Goal: Information Seeking & Learning: Learn about a topic

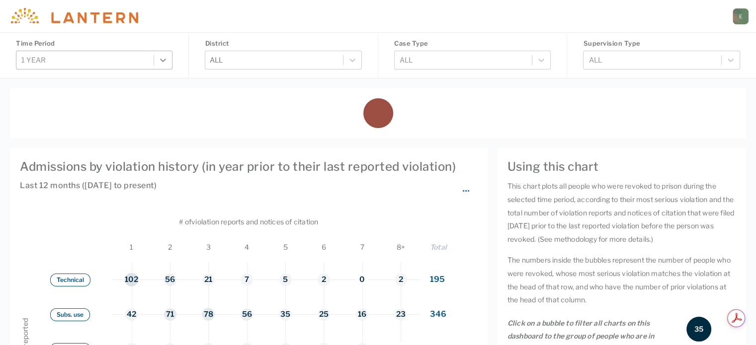
click at [161, 60] on icon at bounding box center [164, 60] width 6 height 3
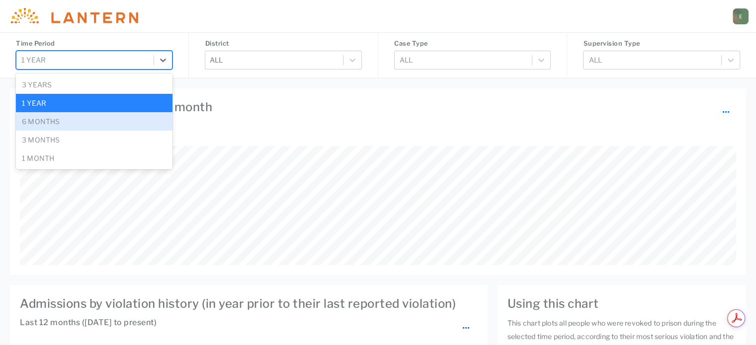
scroll to position [119, 716]
click at [91, 123] on div "6 months" at bounding box center [94, 121] width 157 height 18
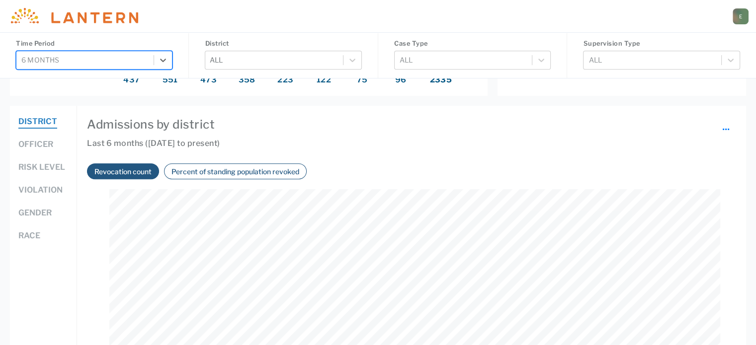
scroll to position [497, 0]
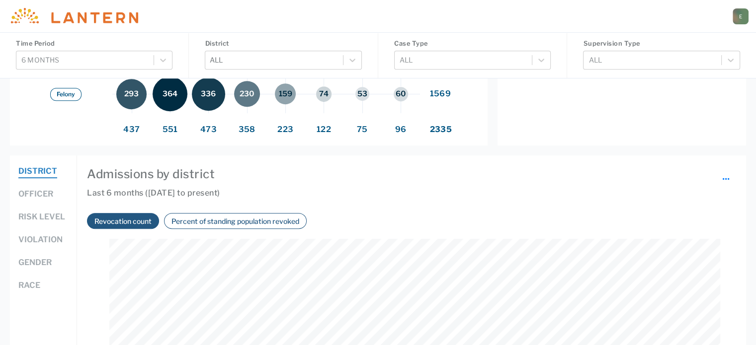
click at [46, 191] on button "Officer" at bounding box center [35, 194] width 35 height 13
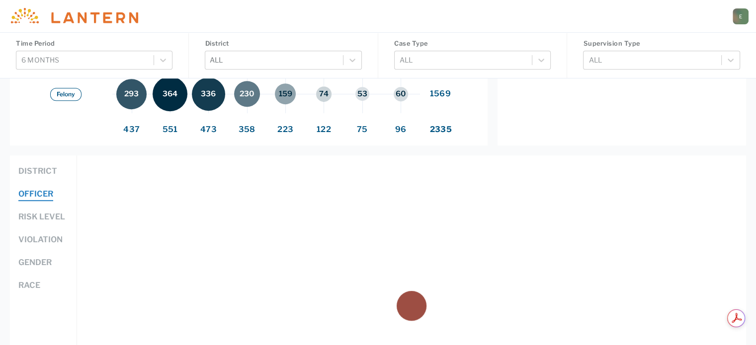
scroll to position [0, 0]
click at [354, 59] on icon at bounding box center [352, 60] width 6 height 3
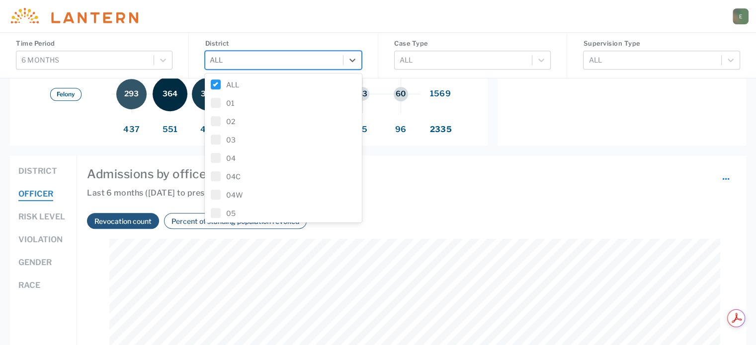
scroll to position [207, 610]
click at [219, 85] on span at bounding box center [216, 85] width 10 height 10
click at [217, 104] on span at bounding box center [216, 103] width 10 height 10
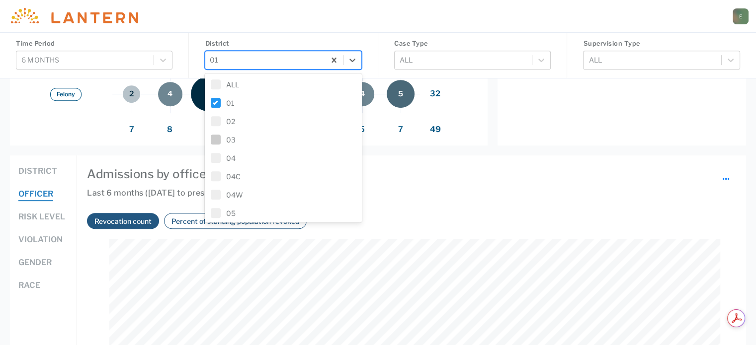
click at [425, 197] on h6 "Last 6 months ([DATE] to present)" at bounding box center [411, 198] width 649 height 22
click at [175, 219] on button "Percent of standing population revoked" at bounding box center [235, 221] width 134 height 11
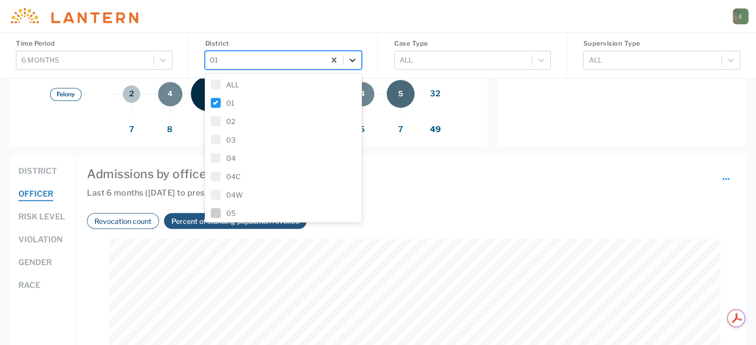
click at [351, 63] on icon at bounding box center [352, 60] width 10 height 10
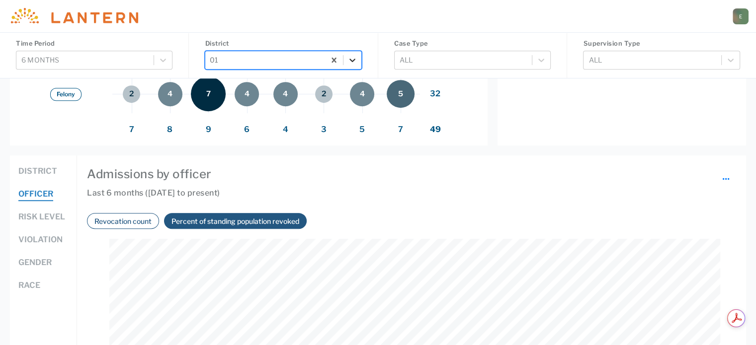
click at [352, 60] on icon at bounding box center [352, 60] width 10 height 10
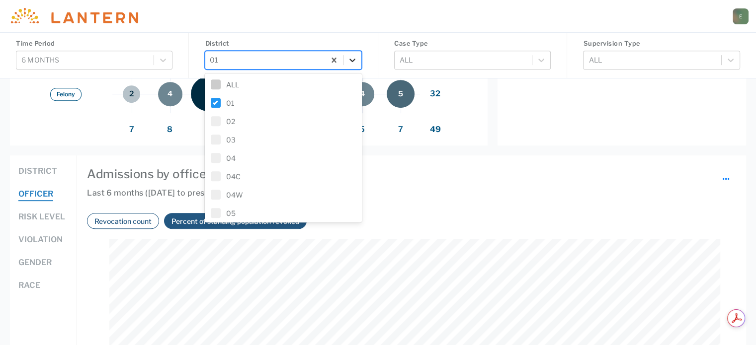
click at [353, 61] on icon at bounding box center [352, 60] width 6 height 3
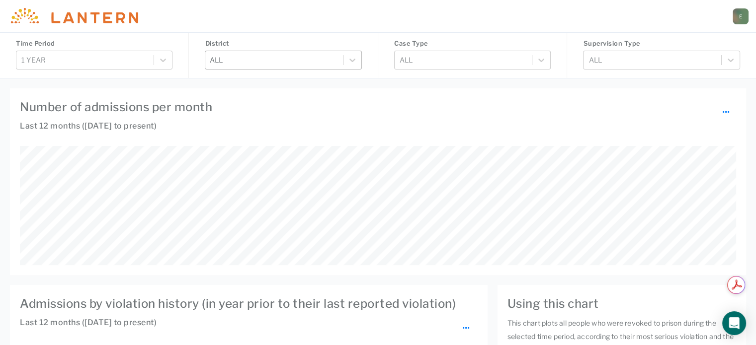
scroll to position [119, 716]
click at [169, 57] on div at bounding box center [163, 60] width 18 height 18
click at [164, 60] on icon at bounding box center [164, 60] width 6 height 3
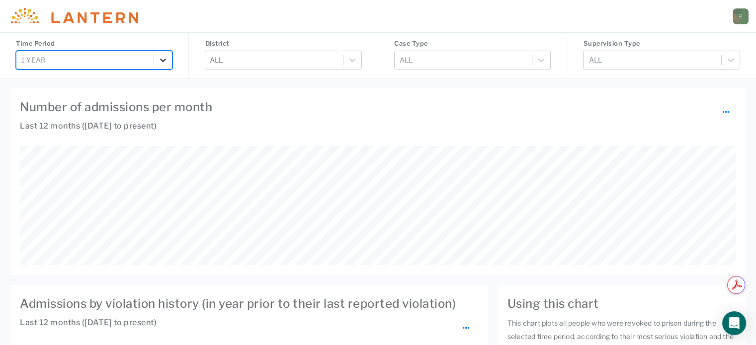
scroll to position [207, 610]
click at [161, 60] on icon at bounding box center [164, 60] width 6 height 3
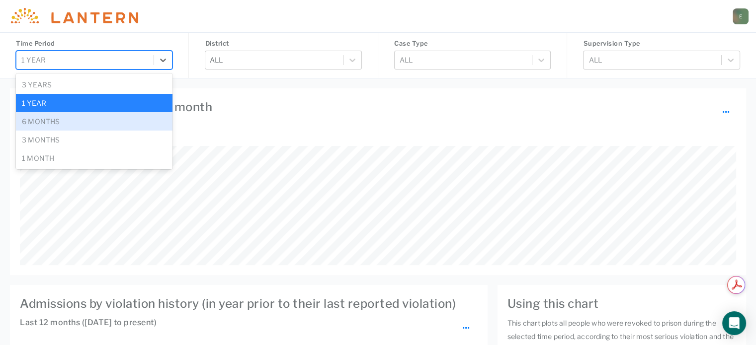
click at [120, 115] on div "6 months" at bounding box center [94, 121] width 157 height 18
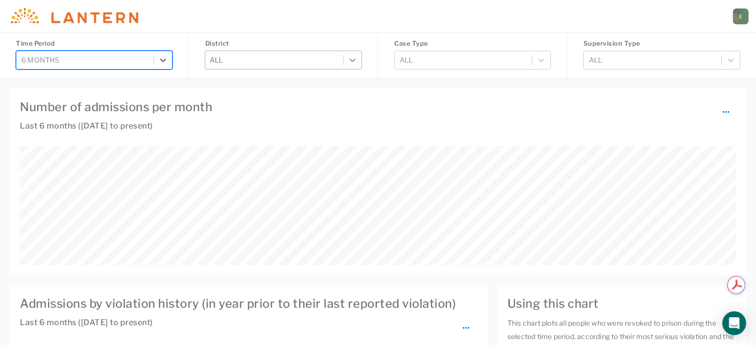
click at [352, 64] on icon at bounding box center [352, 60] width 10 height 10
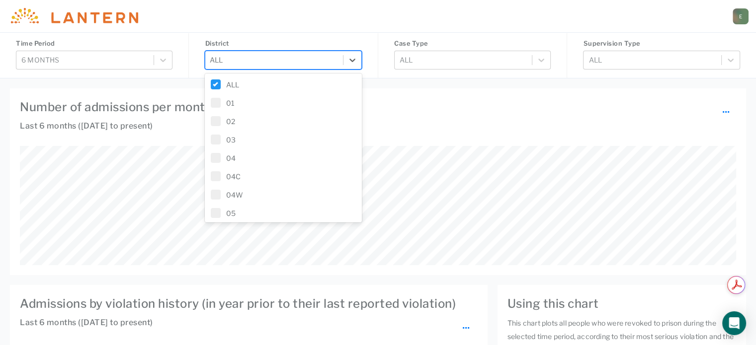
click at [252, 85] on label "ALL" at bounding box center [283, 85] width 145 height 10
click at [246, 153] on div "04" at bounding box center [283, 158] width 157 height 18
click at [419, 104] on h4 "Number of admissions per month ..." at bounding box center [378, 107] width 716 height 18
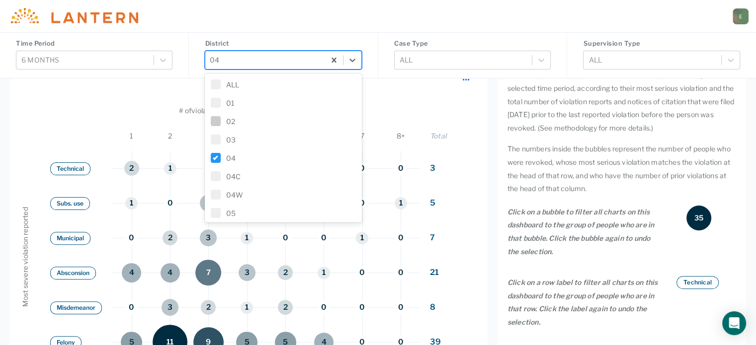
scroll to position [298, 0]
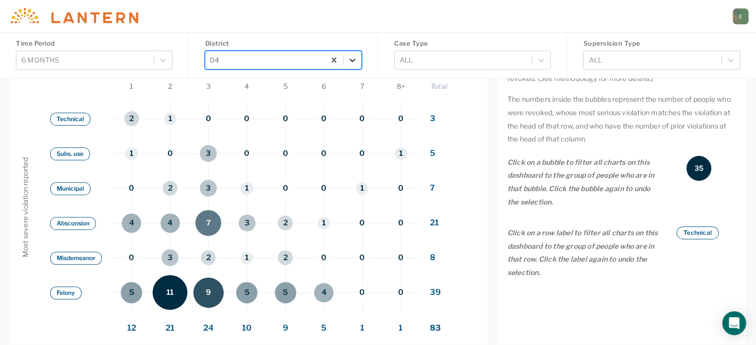
click at [356, 61] on icon at bounding box center [352, 60] width 10 height 10
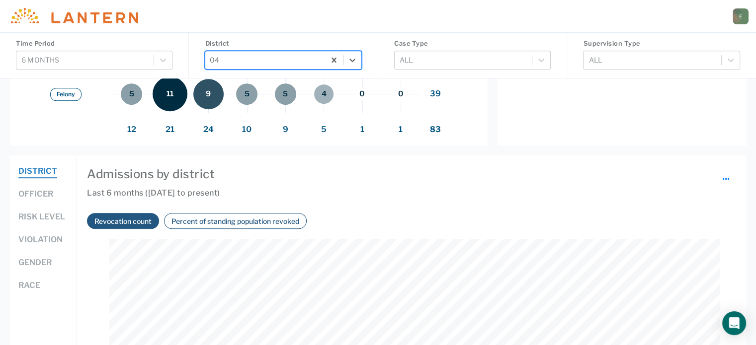
scroll to position [547, 0]
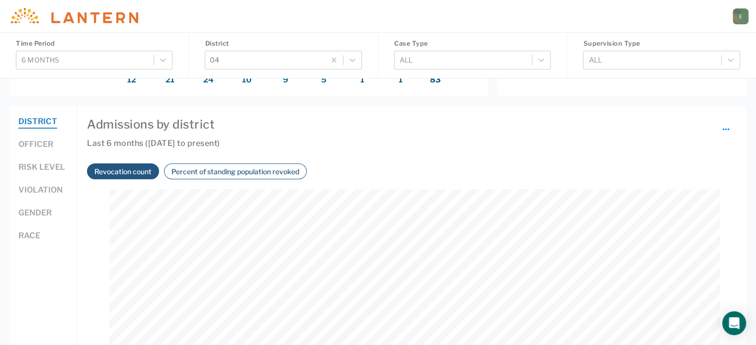
click at [32, 148] on button "Officer" at bounding box center [35, 145] width 35 height 13
click at [219, 170] on button "Percent of standing population revoked" at bounding box center [235, 171] width 134 height 11
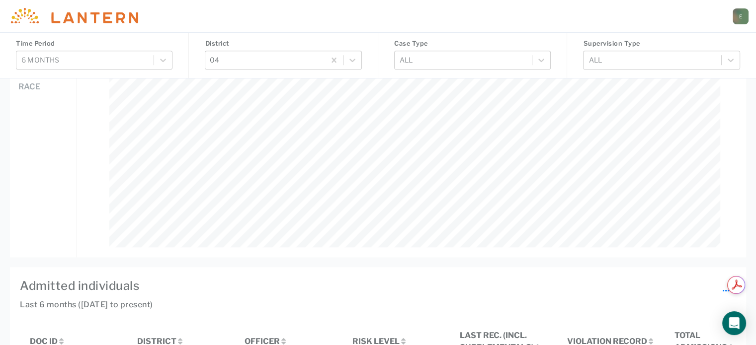
scroll to position [0, 0]
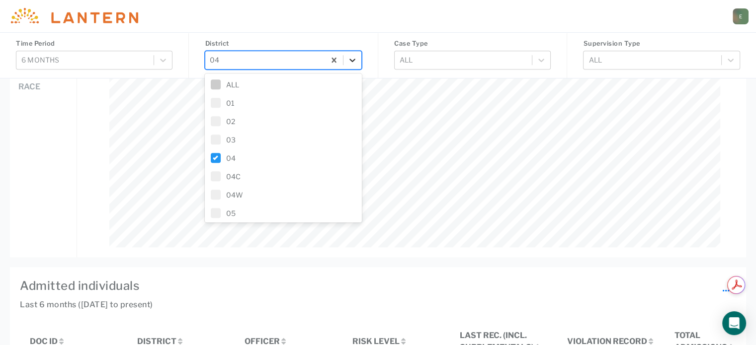
click at [353, 61] on icon at bounding box center [352, 60] width 6 height 3
click at [219, 160] on span at bounding box center [216, 158] width 10 height 10
click at [220, 191] on span at bounding box center [216, 195] width 10 height 10
click at [351, 58] on icon at bounding box center [352, 60] width 10 height 10
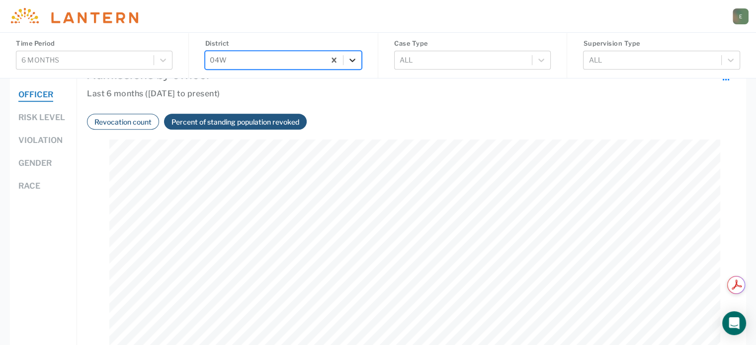
click at [352, 61] on icon at bounding box center [352, 60] width 6 height 3
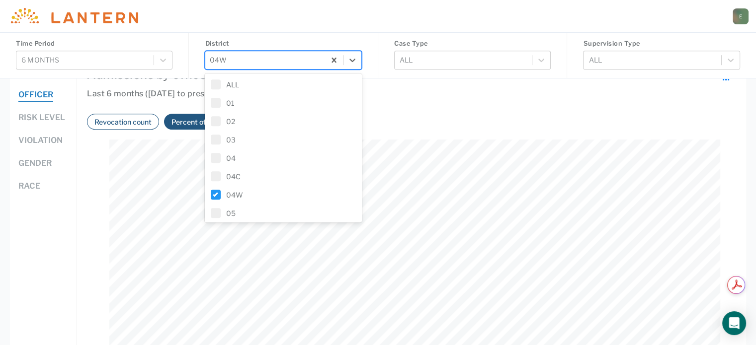
click at [218, 195] on span at bounding box center [216, 195] width 10 height 10
click at [213, 136] on span at bounding box center [216, 134] width 10 height 10
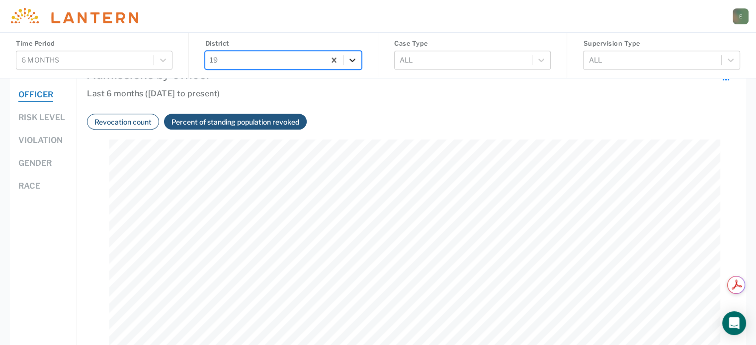
click at [347, 61] on icon at bounding box center [352, 60] width 10 height 10
click at [354, 57] on icon at bounding box center [352, 60] width 10 height 10
click at [215, 134] on span at bounding box center [216, 134] width 10 height 10
click at [218, 77] on span at bounding box center [216, 77] width 10 height 10
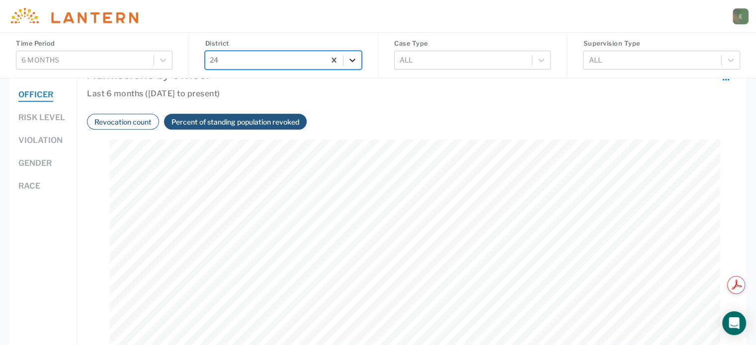
click at [353, 61] on icon at bounding box center [352, 60] width 6 height 3
click at [349, 59] on icon at bounding box center [352, 60] width 10 height 10
click at [214, 75] on span at bounding box center [216, 77] width 10 height 10
click at [216, 169] on span at bounding box center [216, 168] width 10 height 10
click at [424, 119] on div "Revocation count Percent of standing population revoked" at bounding box center [411, 127] width 649 height 26
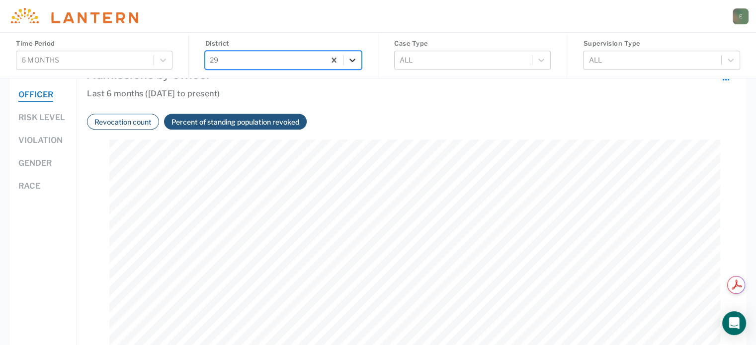
click at [353, 58] on icon at bounding box center [352, 60] width 10 height 10
